Goal: Transaction & Acquisition: Purchase product/service

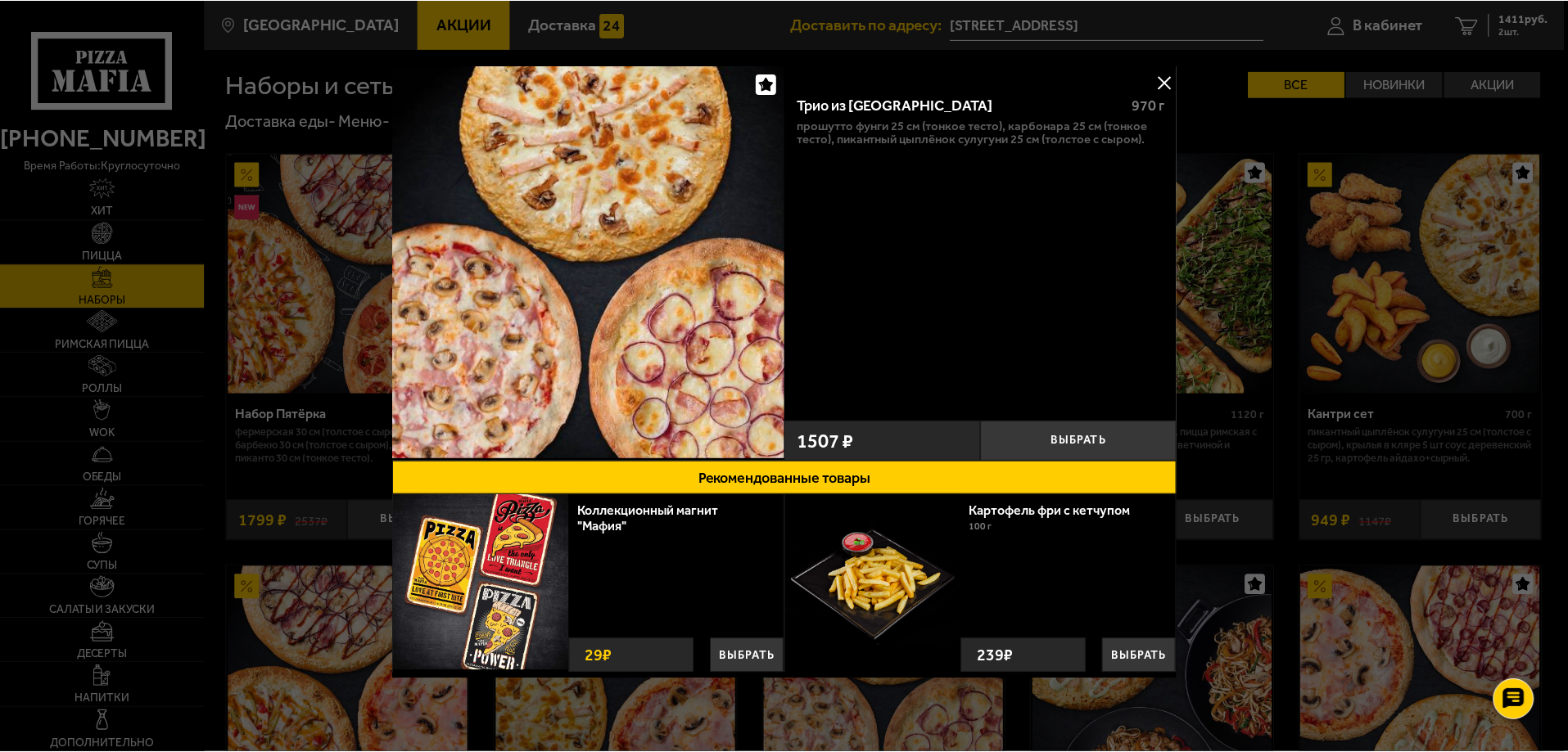
scroll to position [327, 0]
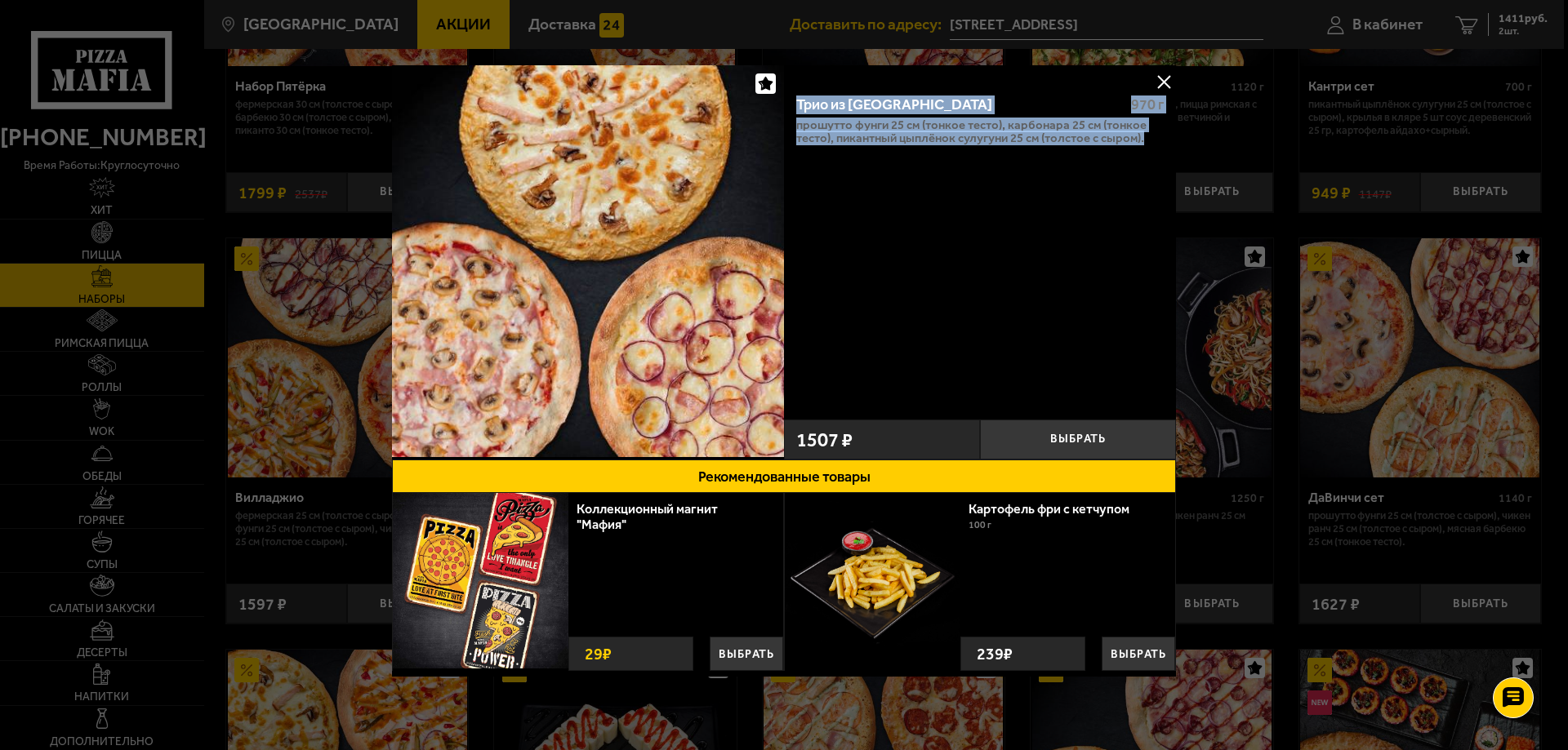
click at [1165, 73] on button at bounding box center [1163, 81] width 25 height 25
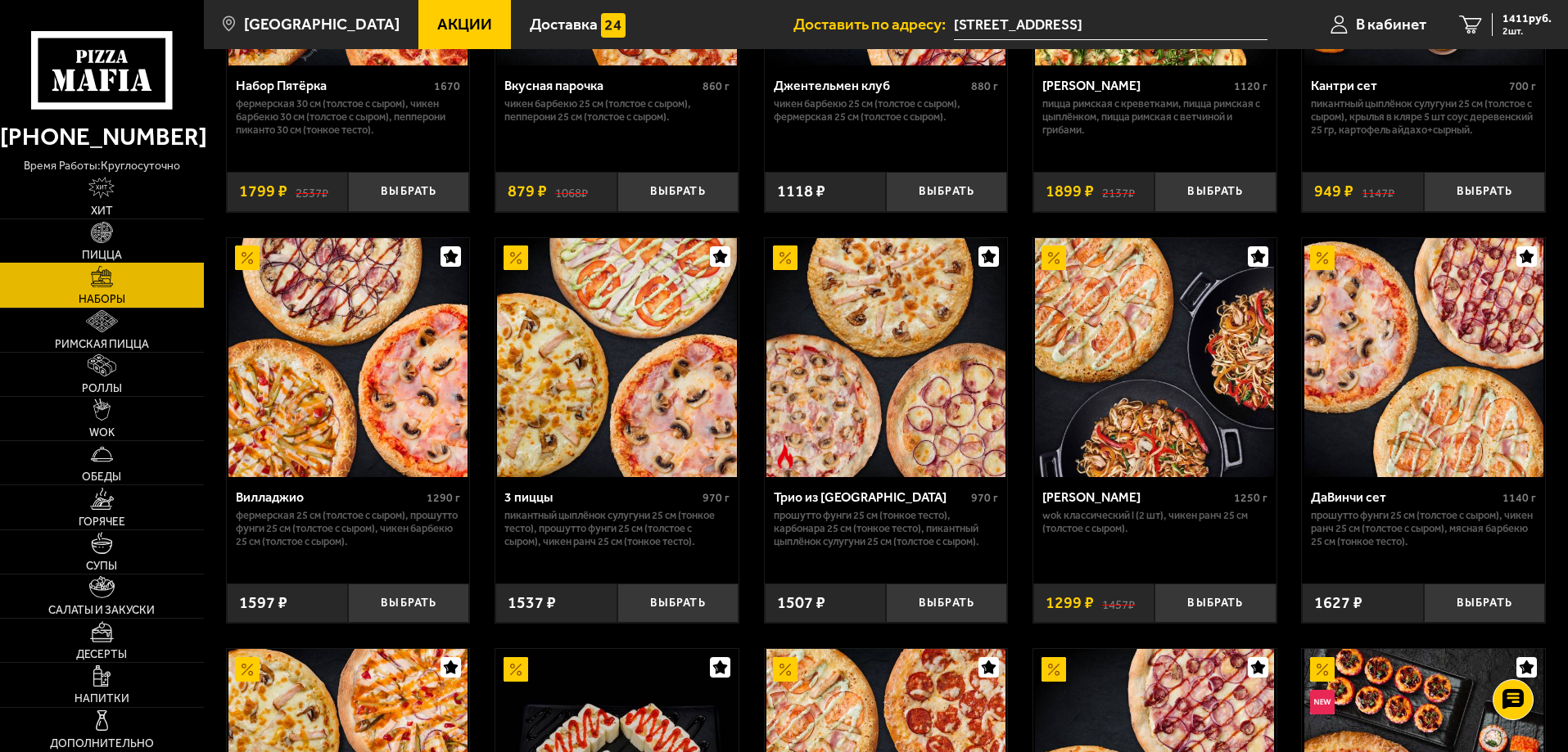
click at [120, 237] on link "Пицца" at bounding box center [102, 241] width 204 height 43
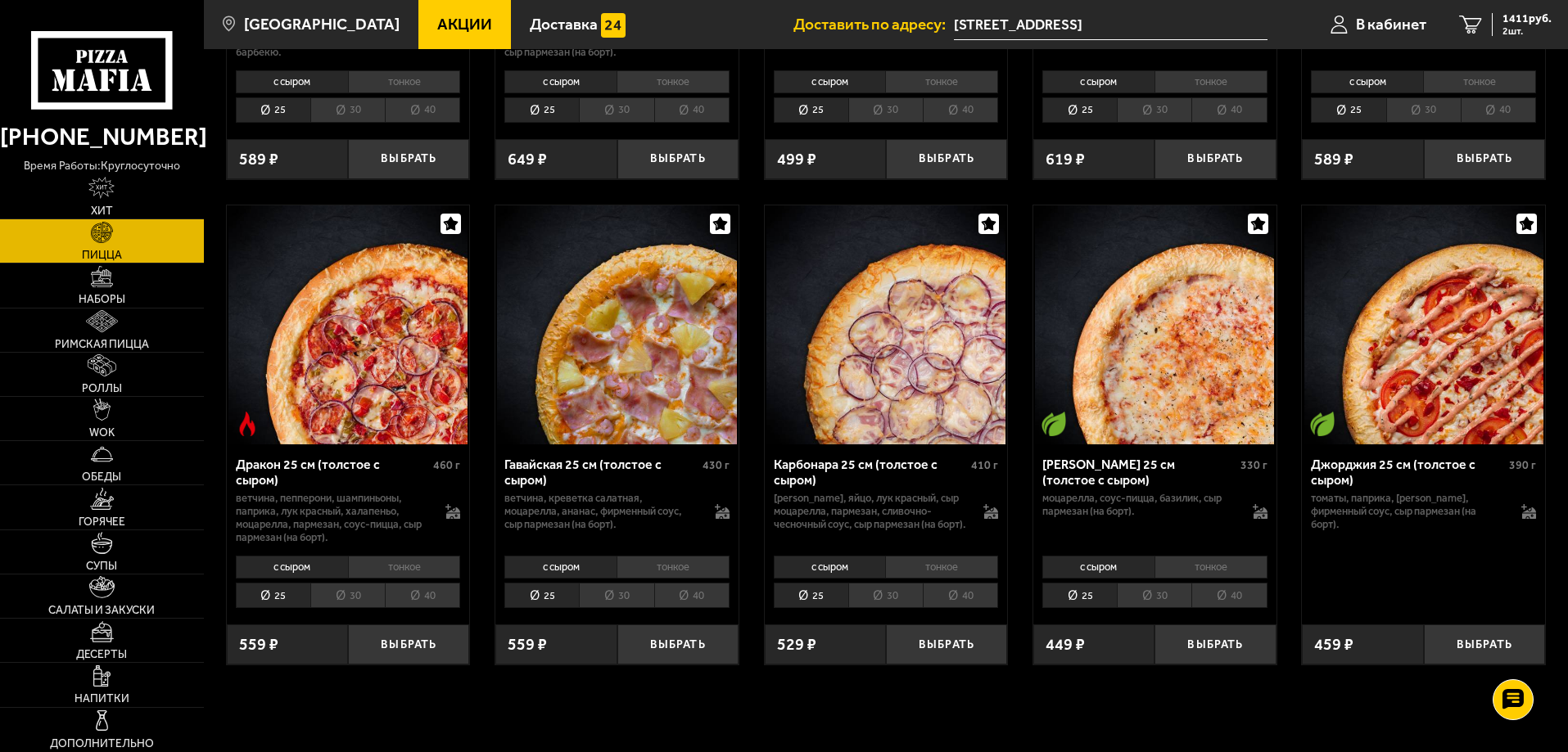
scroll to position [2374, 0]
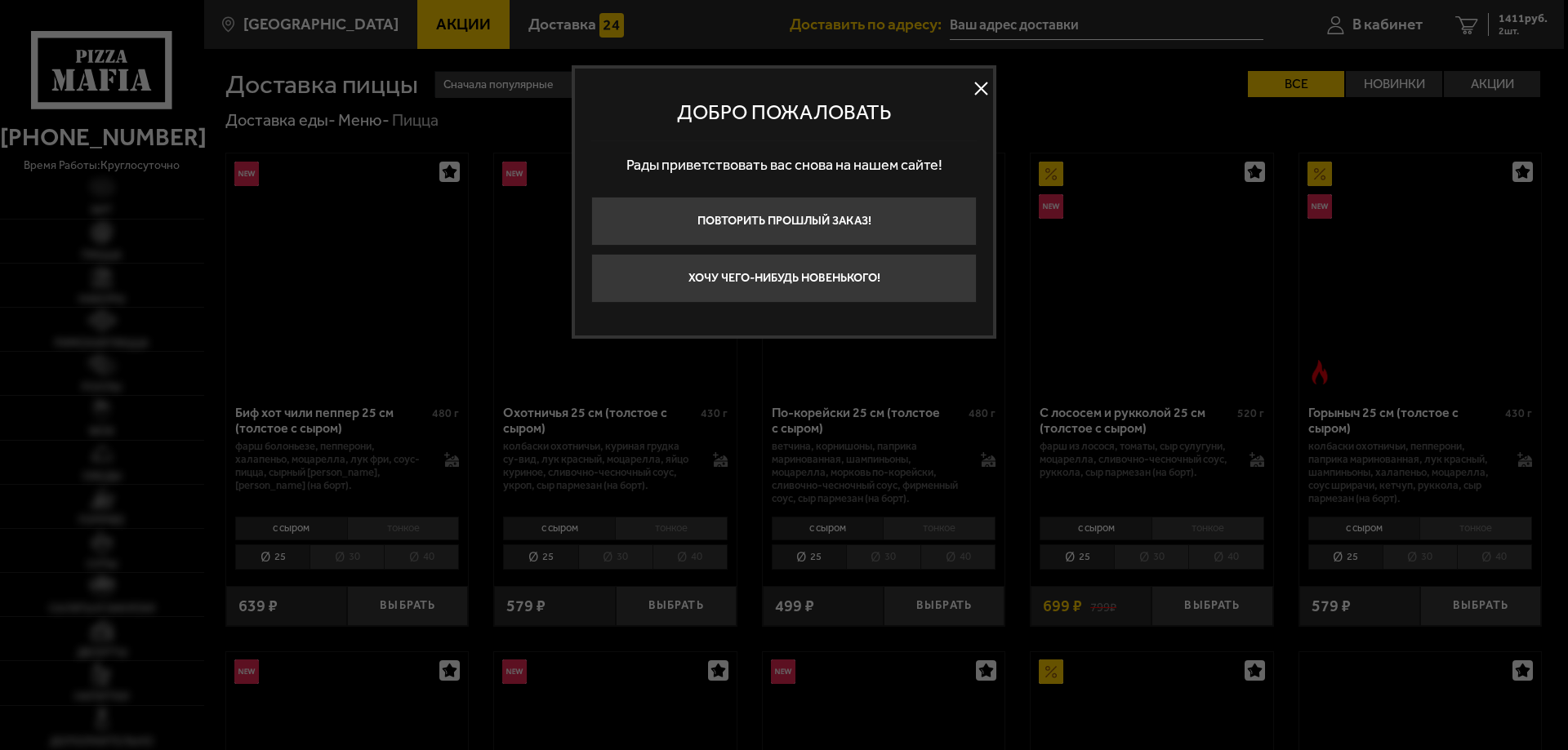
type input "[STREET_ADDRESS]"
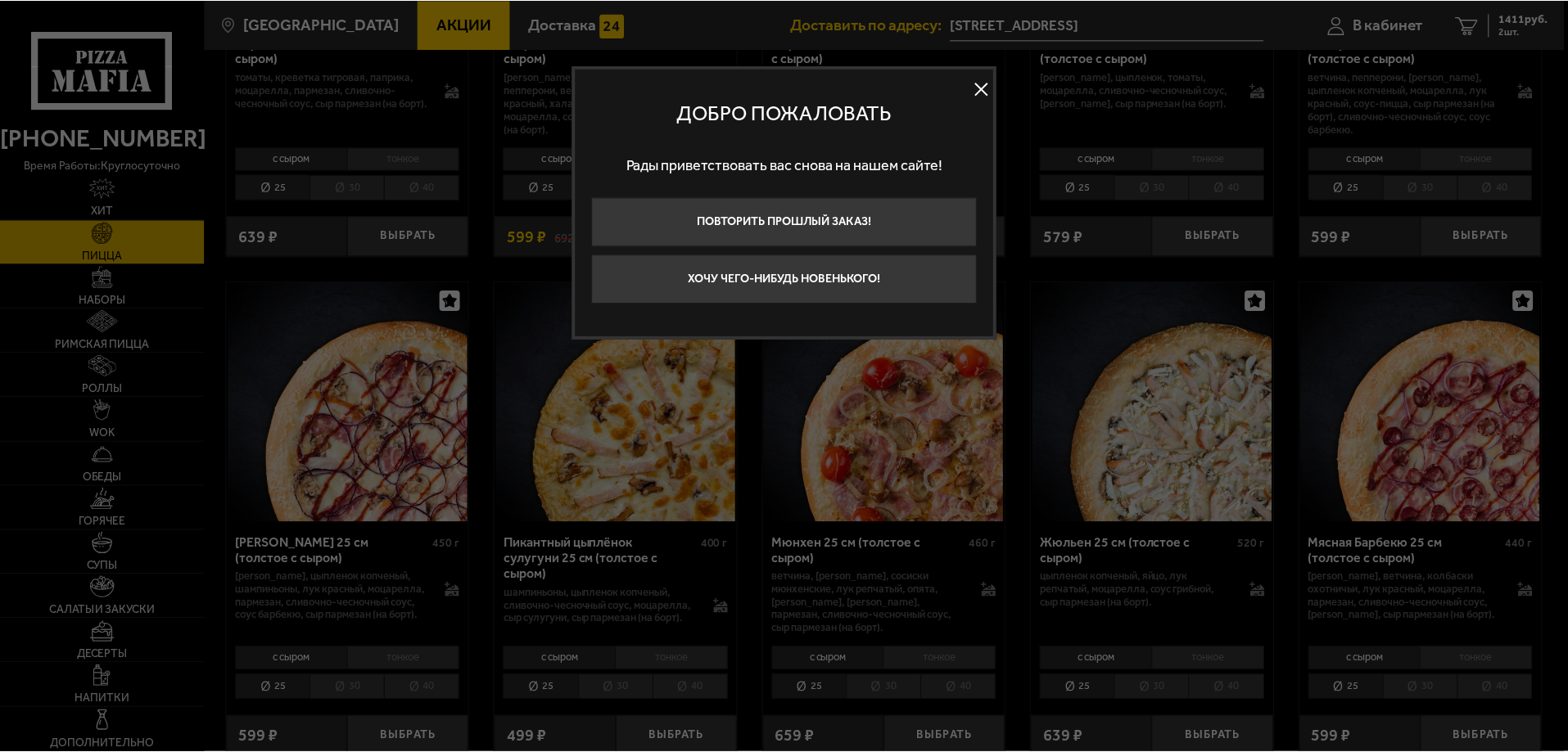
scroll to position [2374, 0]
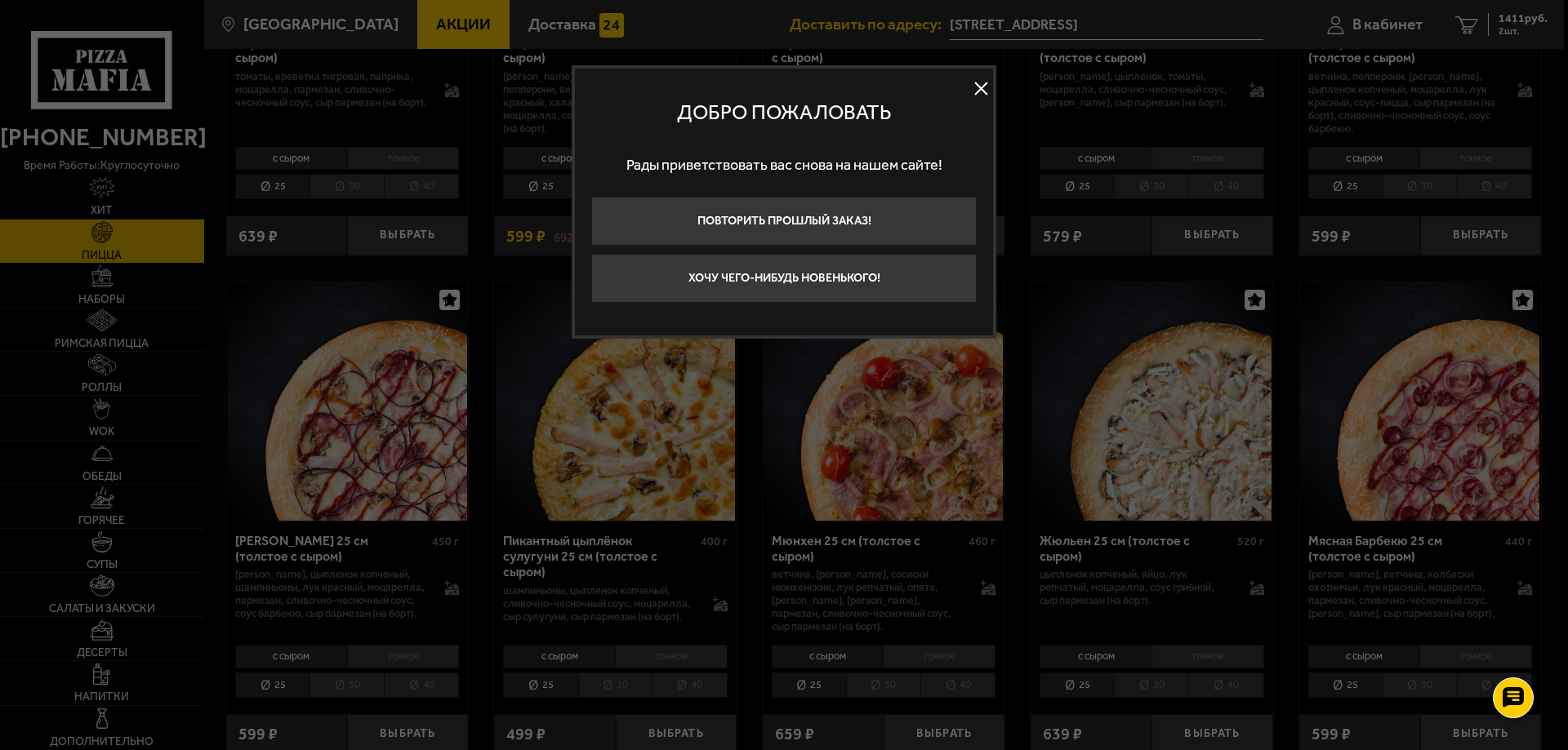
click at [987, 90] on button at bounding box center [980, 89] width 25 height 25
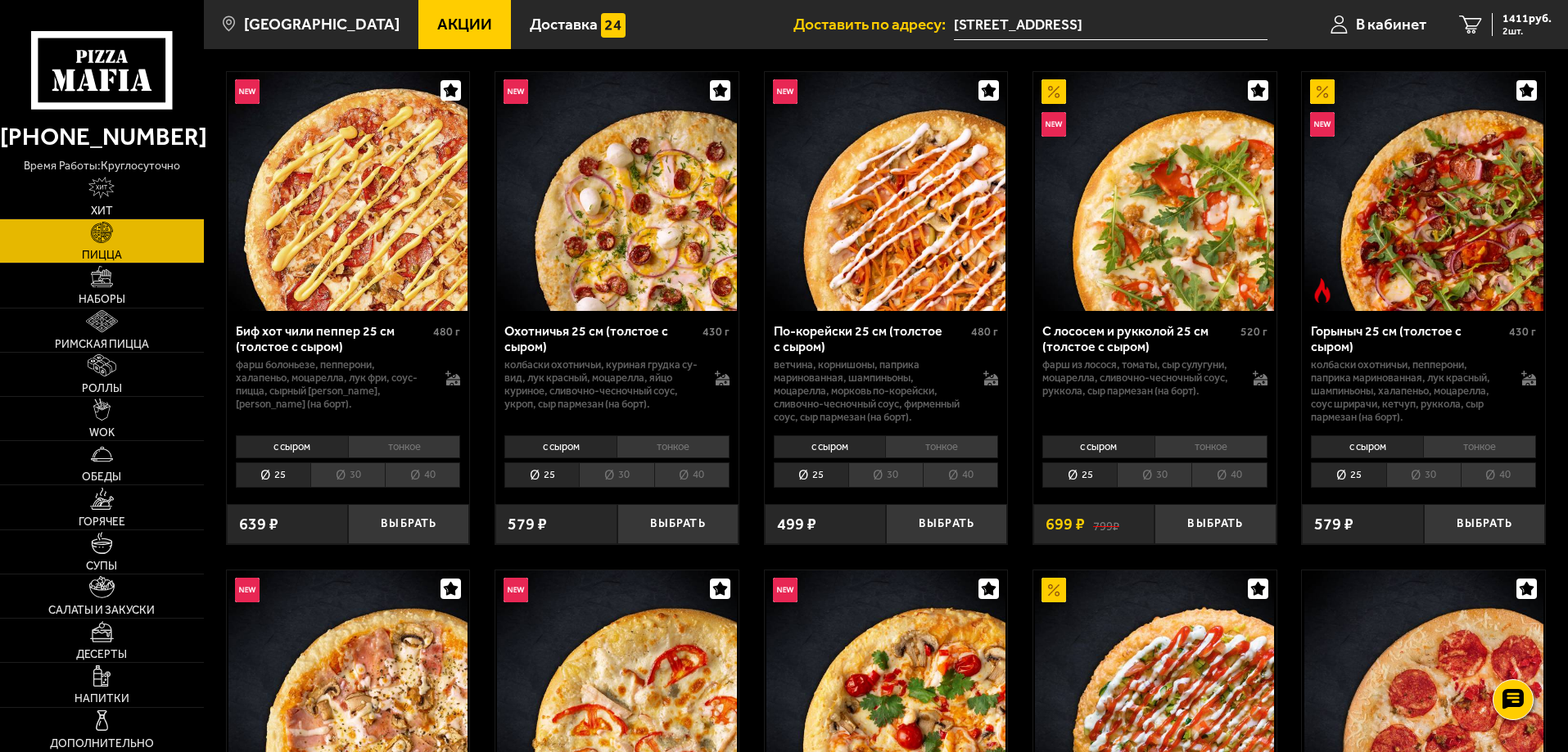
scroll to position [0, 0]
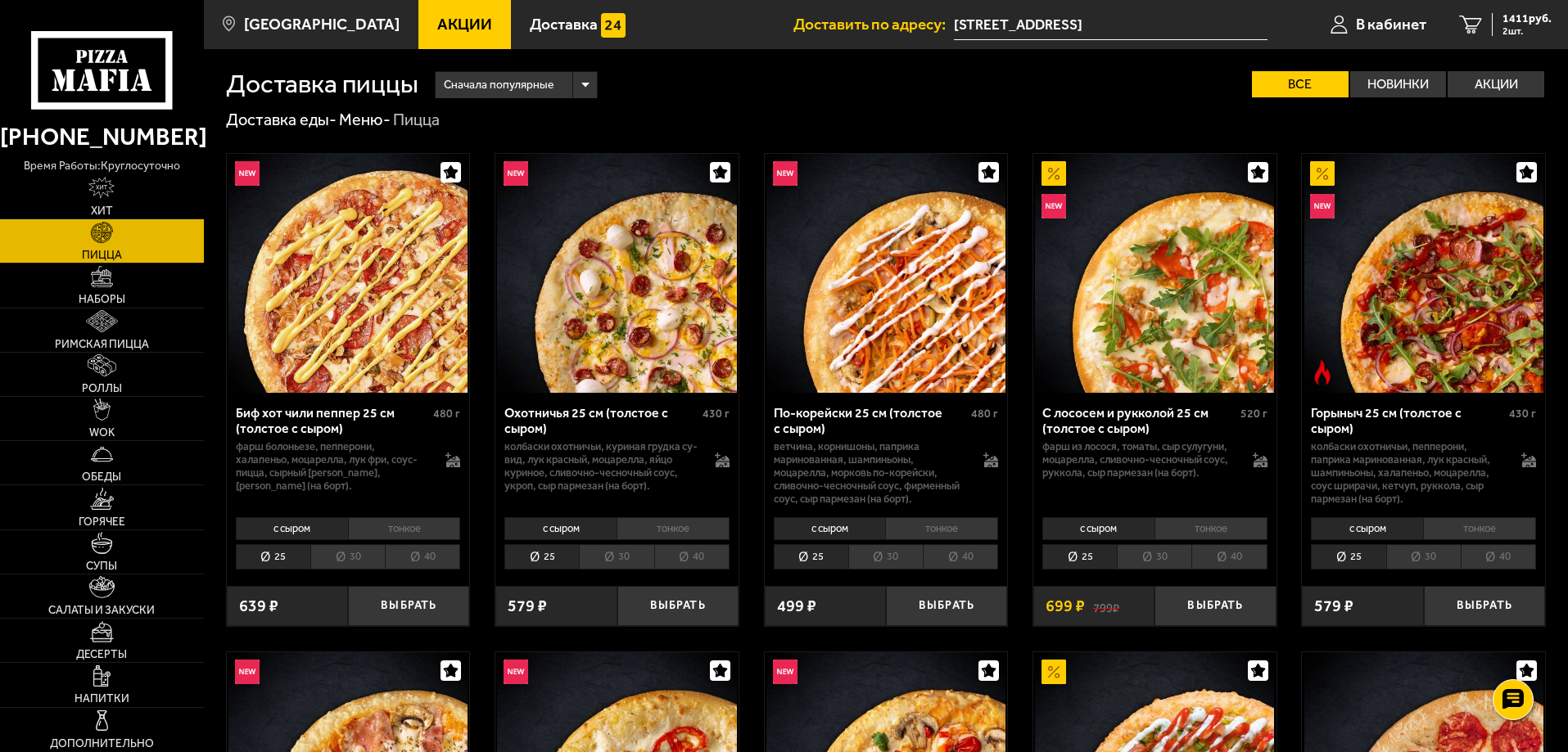
click at [1397, 418] on div "Горыныч 25 см (толстое с сыром)" at bounding box center [1408, 421] width 194 height 31
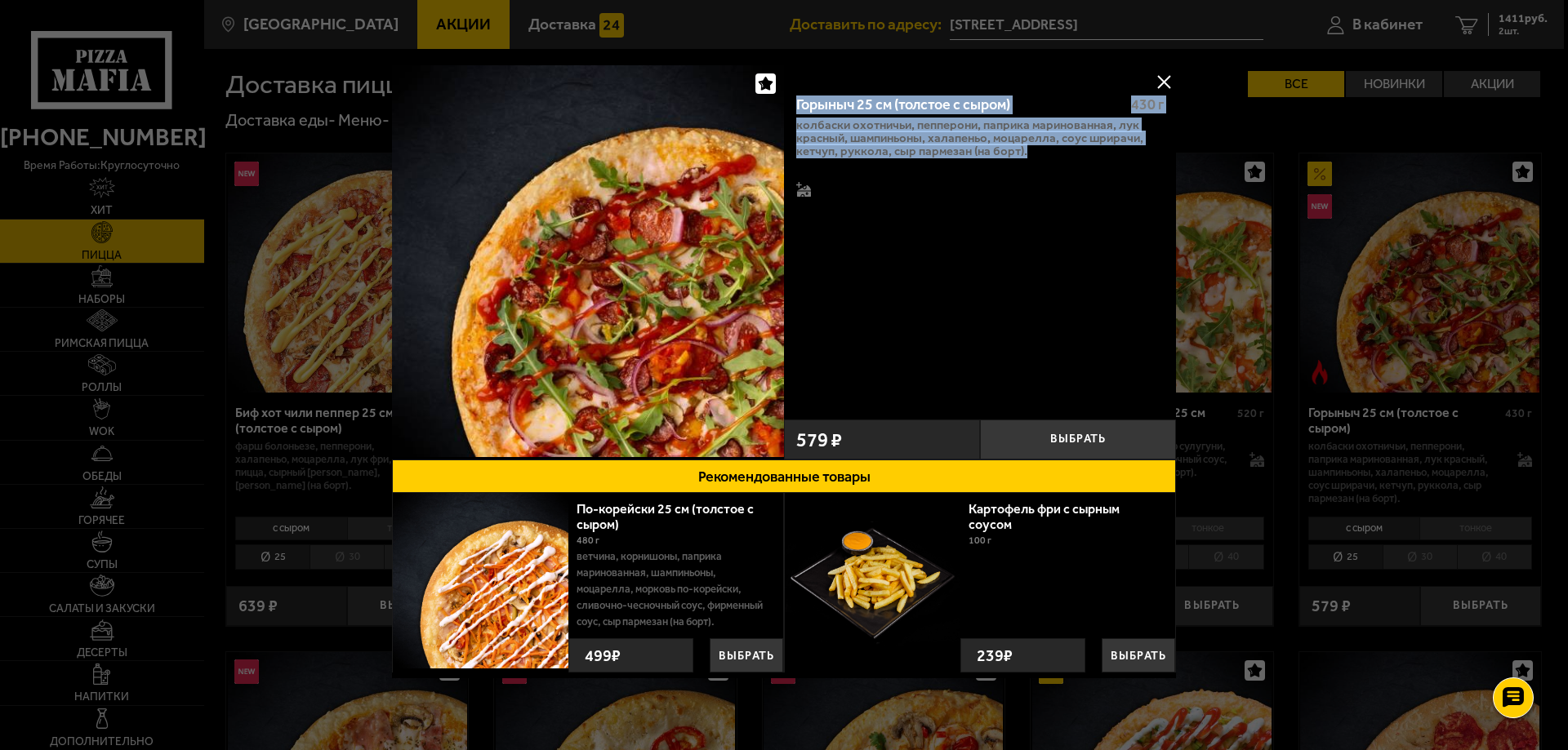
drag, startPoint x: 1028, startPoint y: 154, endPoint x: 793, endPoint y: 101, distance: 240.9
click at [793, 101] on div "Горыныч 25 см (толстое с сыром) 430 г колбаски Охотничьи, пепперони, паприка ма…" at bounding box center [979, 247] width 392 height 330
copy div "Горыныч 25 см (толстое с сыром) 430 г колбаски Охотничьи, пепперони, паприка ма…"
click at [951, 332] on div "Горыныч 25 см (толстое с сыром) 430 г колбаски Охотничьи, пепперони, паприка ма…" at bounding box center [979, 247] width 392 height 330
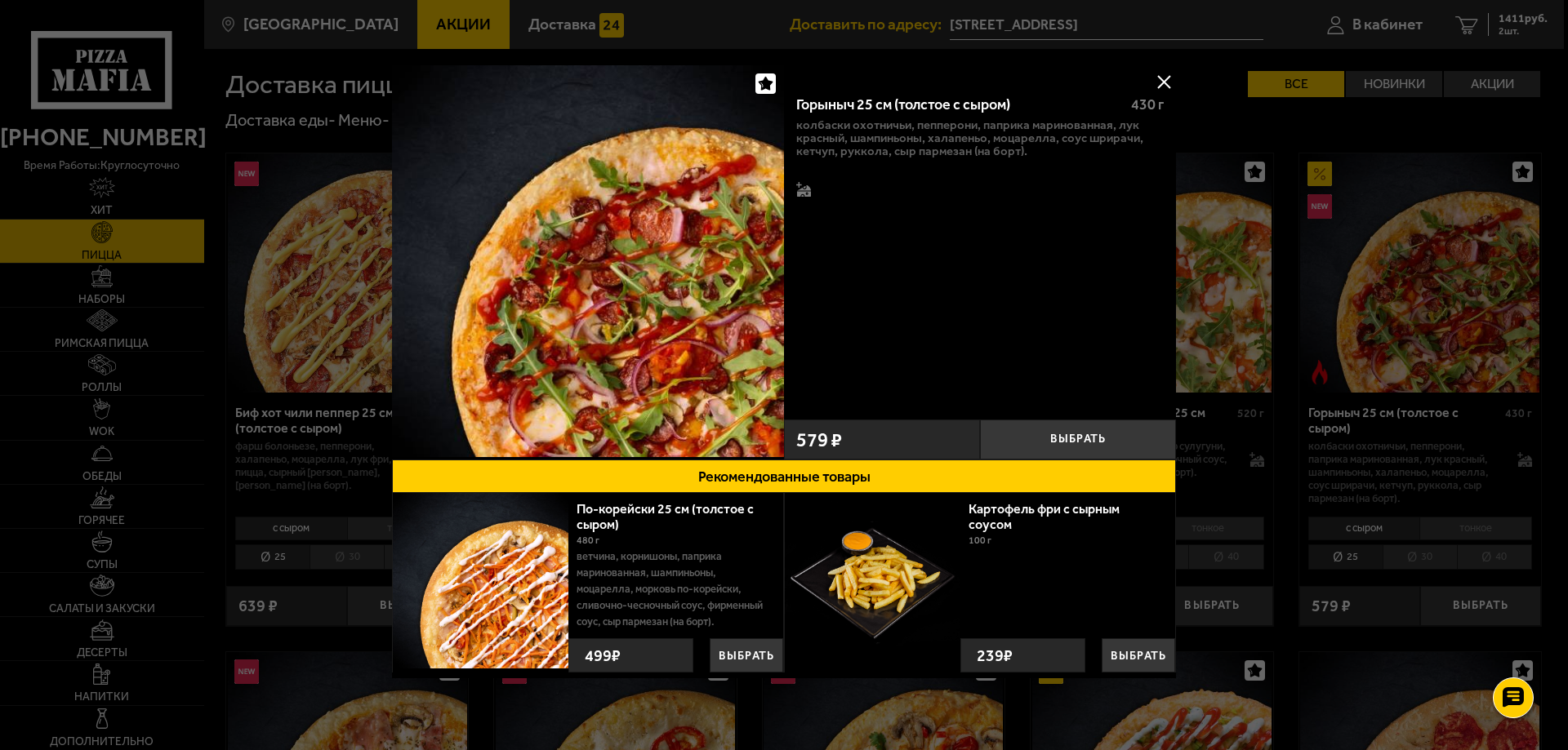
drag, startPoint x: 650, startPoint y: 285, endPoint x: 589, endPoint y: 304, distance: 63.9
drag, startPoint x: 589, startPoint y: 304, endPoint x: 908, endPoint y: 287, distance: 319.5
click at [1158, 79] on button at bounding box center [1163, 81] width 25 height 25
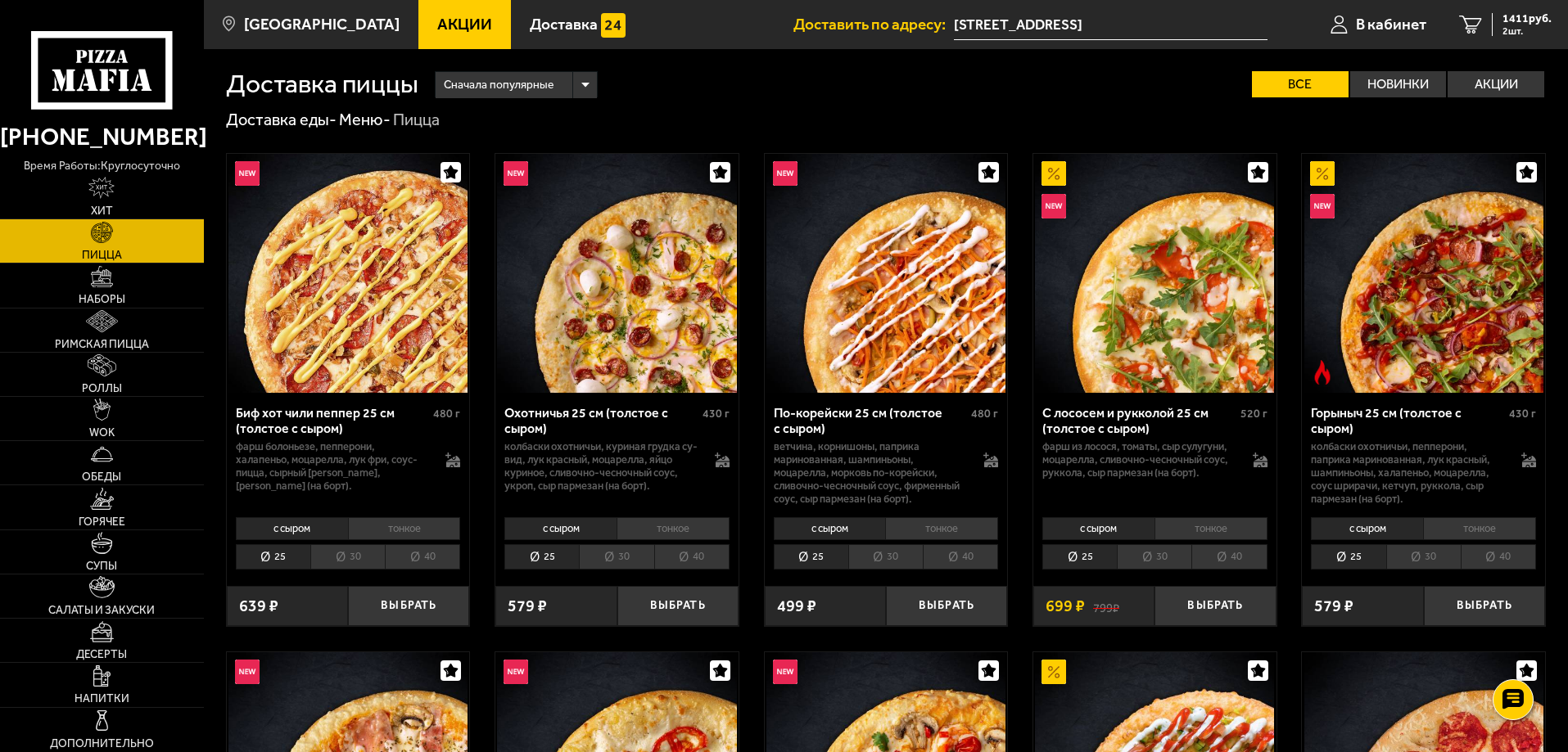
click at [320, 418] on div "Биф хот чили пеппер 25 см (толстое с сыром)" at bounding box center [332, 421] width 194 height 31
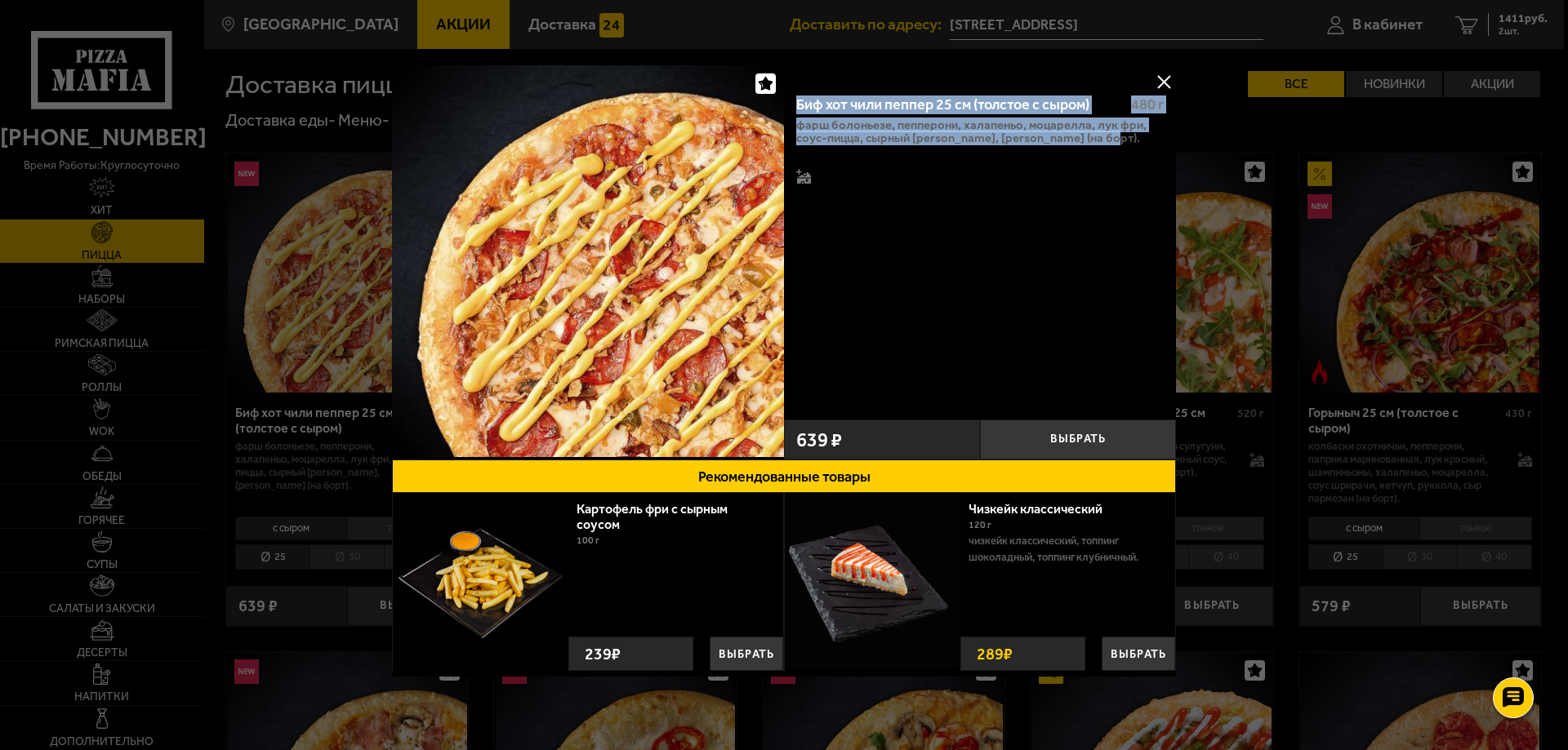
drag, startPoint x: 1113, startPoint y: 143, endPoint x: 793, endPoint y: 98, distance: 323.1
click at [793, 98] on div "Биф хот чили пеппер 25 см (толстое с сыром) 480 г фарш болоньезе, пепперони, ха…" at bounding box center [979, 247] width 392 height 330
copy div "Биф хот чили пеппер 25 см (толстое с сыром) 480 г фарш болоньезе, пепперони, ха…"
click at [1165, 75] on button at bounding box center [1163, 81] width 25 height 25
